Goal: Check status: Check status

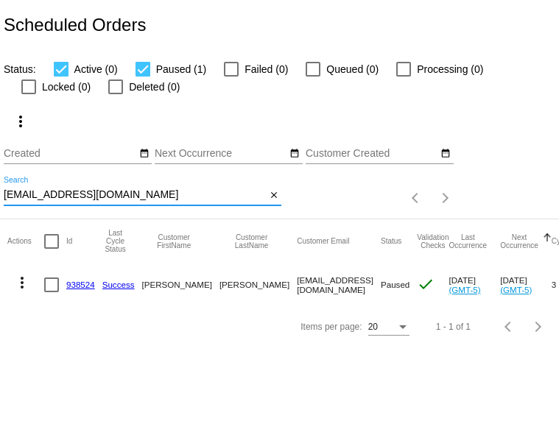
click at [76, 201] on input "[EMAIL_ADDRESS][DOMAIN_NAME]" at bounding box center [135, 195] width 262 height 12
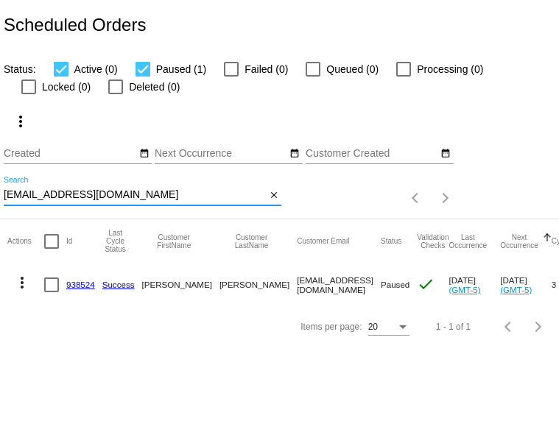
paste input "cathycate1127"
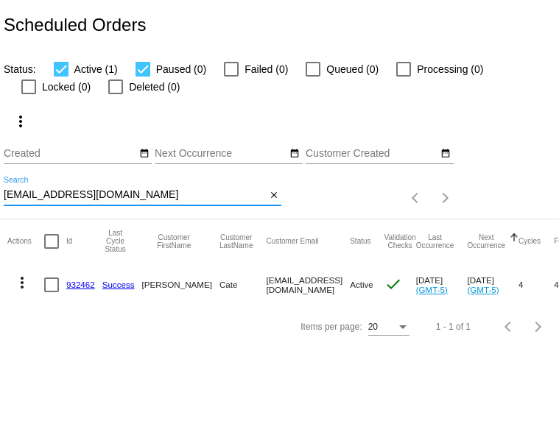
type input "[EMAIL_ADDRESS][DOMAIN_NAME]"
